Goal: Find specific page/section: Find specific page/section

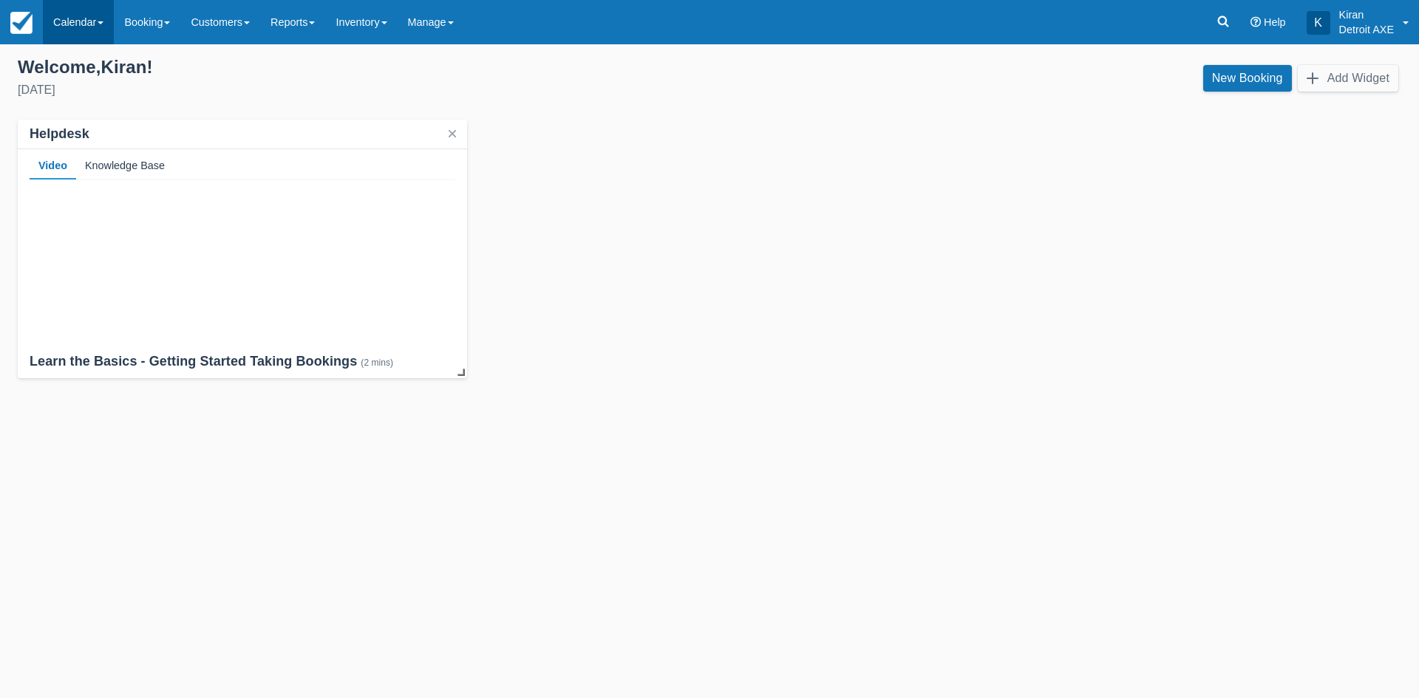
click at [101, 27] on link "Calendar" at bounding box center [78, 22] width 71 height 44
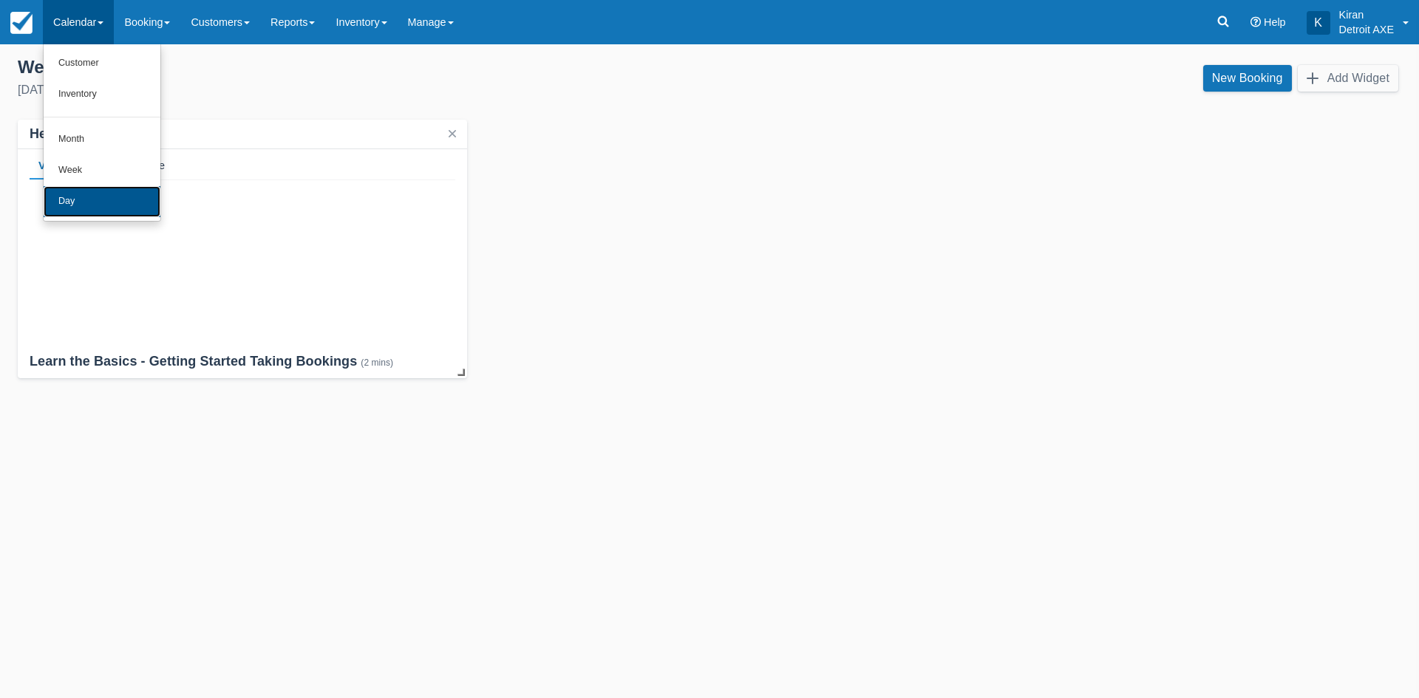
click at [94, 212] on link "Day" at bounding box center [102, 201] width 117 height 31
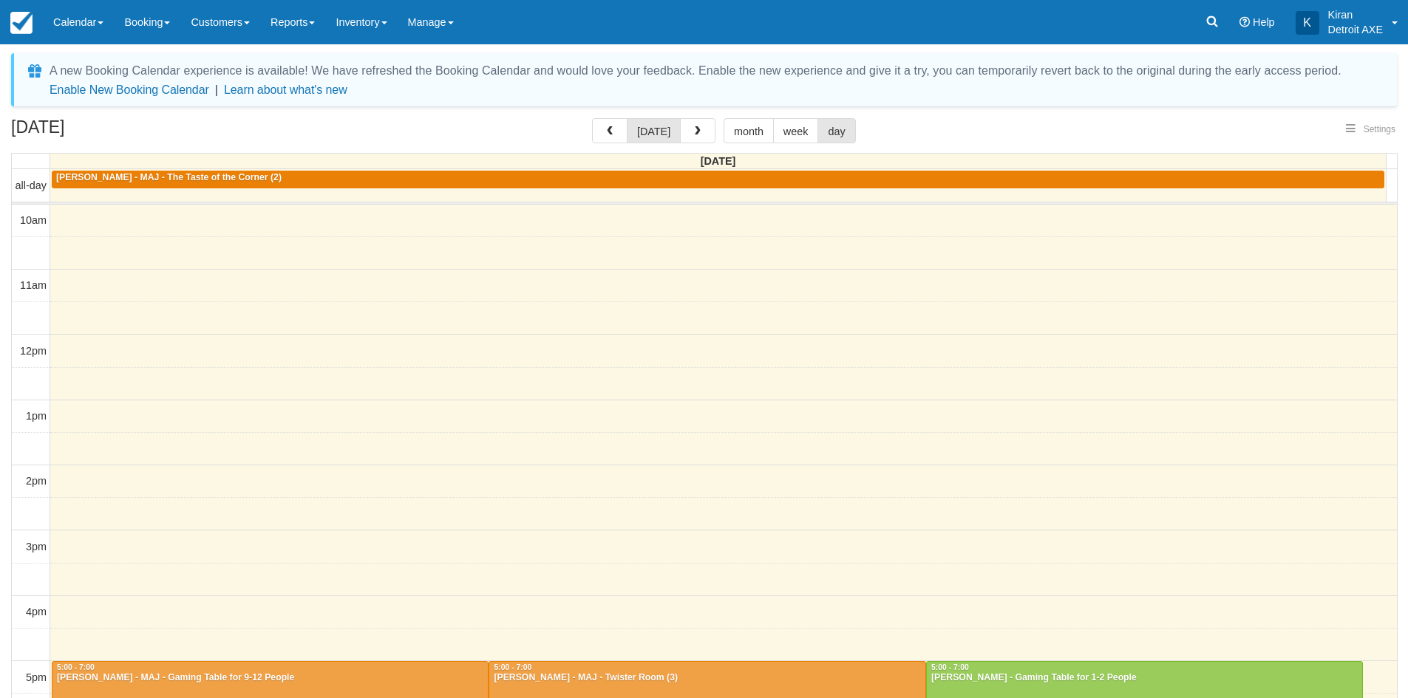
select select
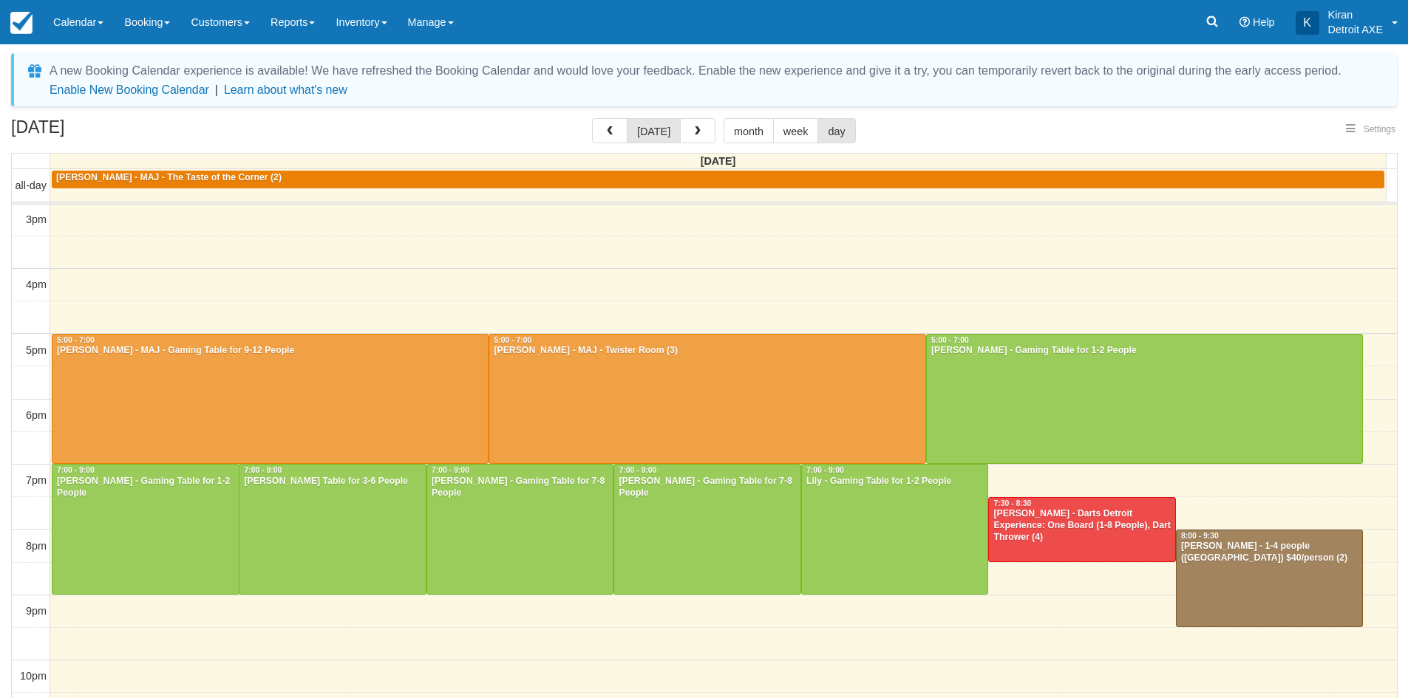
select select
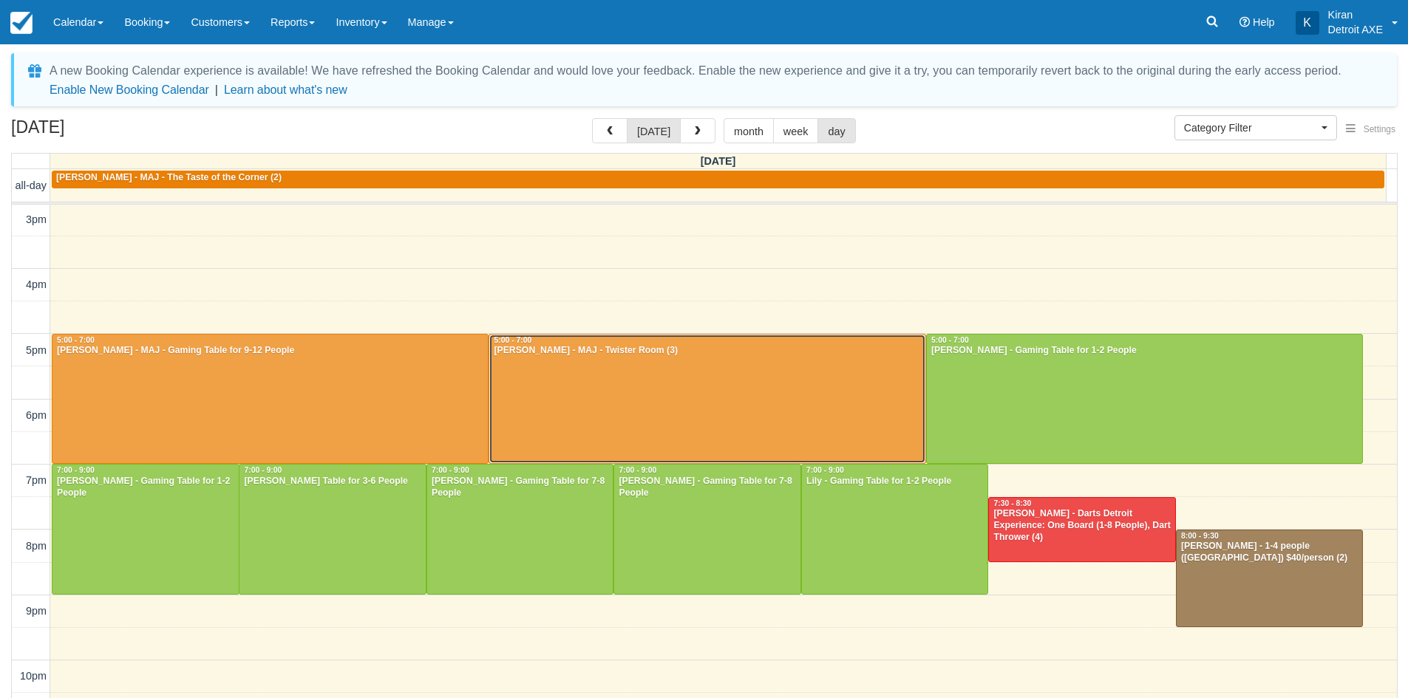
click at [594, 362] on div at bounding box center [707, 399] width 436 height 129
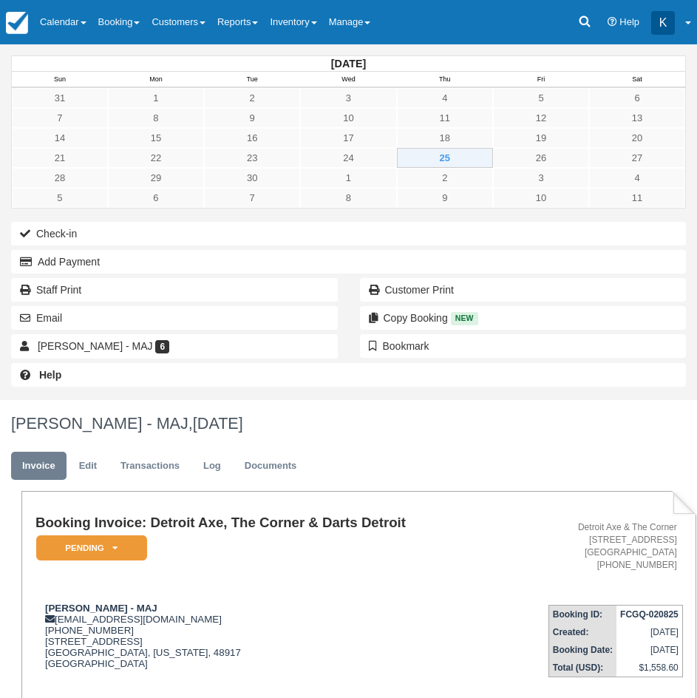
scroll to position [508, 0]
